Goal: Task Accomplishment & Management: Complete application form

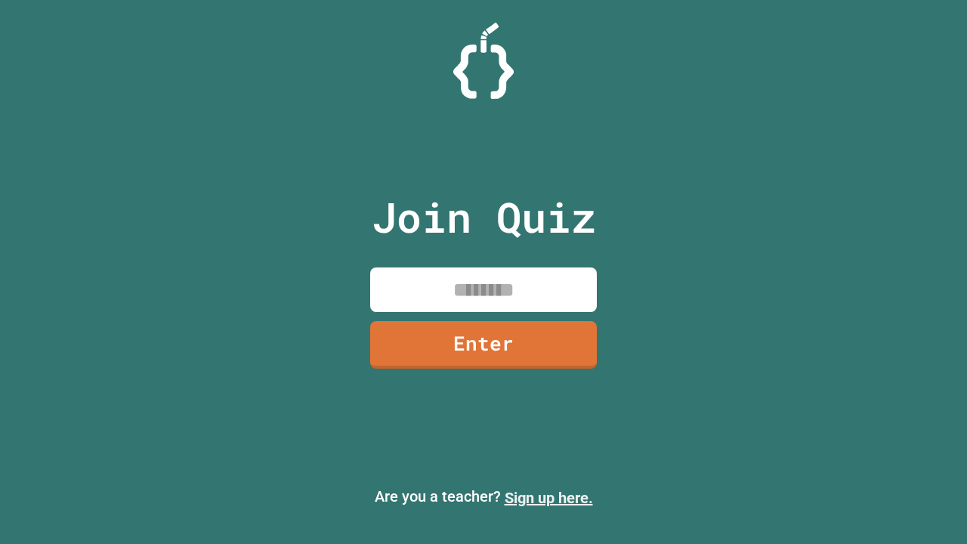
click at [548, 498] on link "Sign up here." at bounding box center [549, 498] width 88 height 18
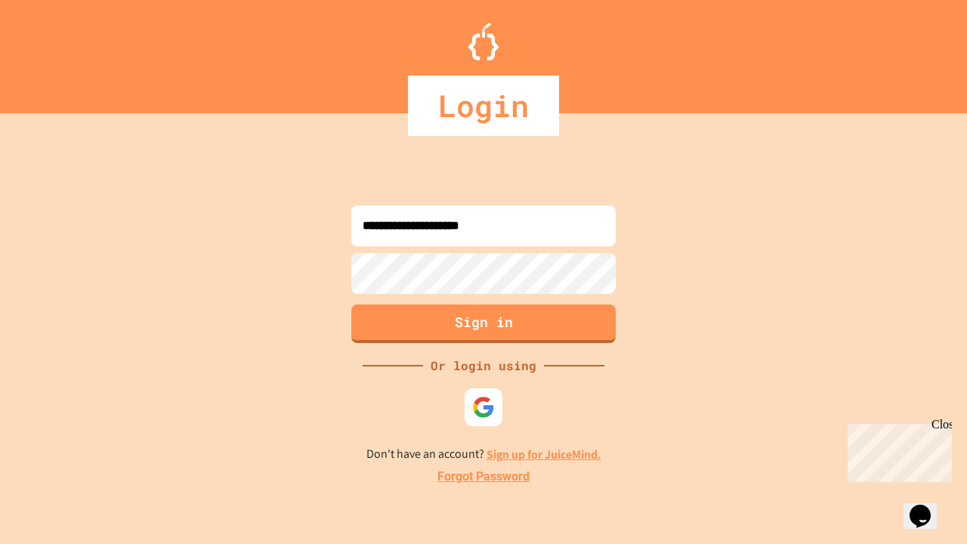
type input "**********"
